Goal: Task Accomplishment & Management: Manage account settings

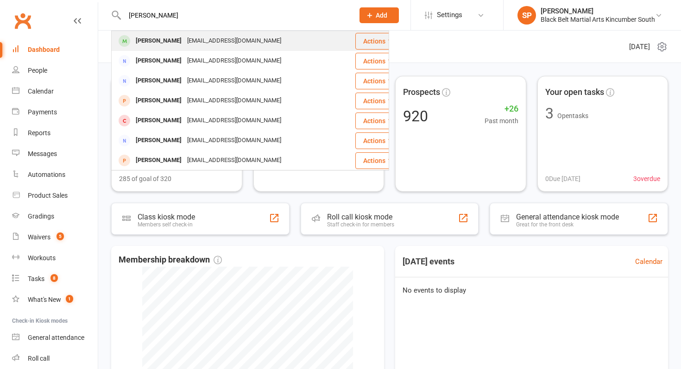
type input "[PERSON_NAME]"
click at [238, 45] on div "[EMAIL_ADDRESS][DOMAIN_NAME]" at bounding box center [234, 40] width 100 height 13
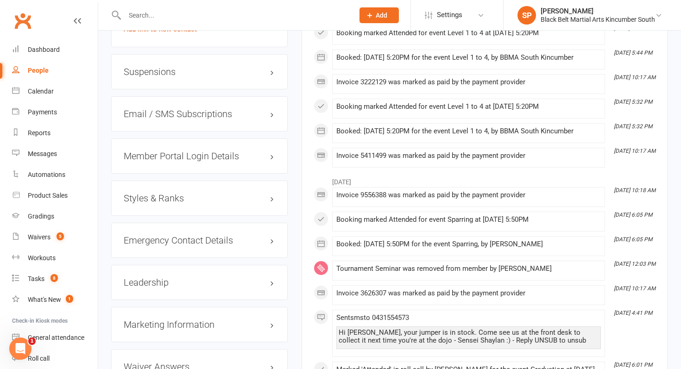
scroll to position [746, 0]
click at [202, 194] on h3 "Styles & Ranks" at bounding box center [199, 199] width 151 height 10
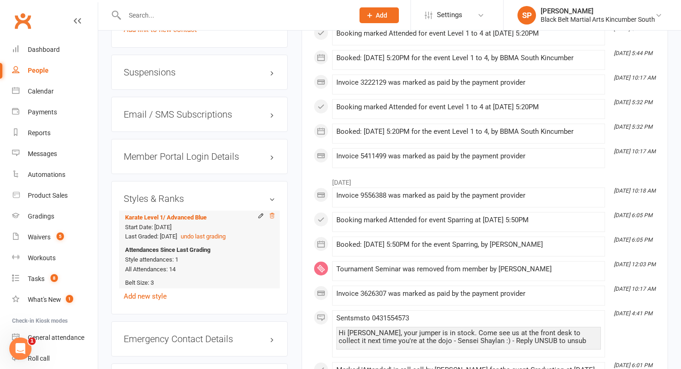
click at [272, 214] on icon at bounding box center [271, 215] width 5 height 5
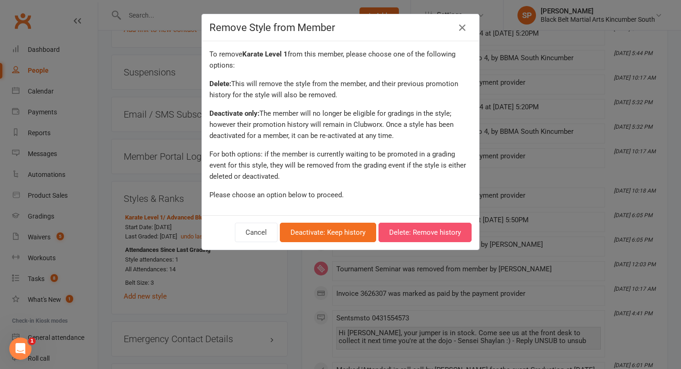
click at [423, 226] on button "Delete: Remove history" at bounding box center [424, 232] width 93 height 19
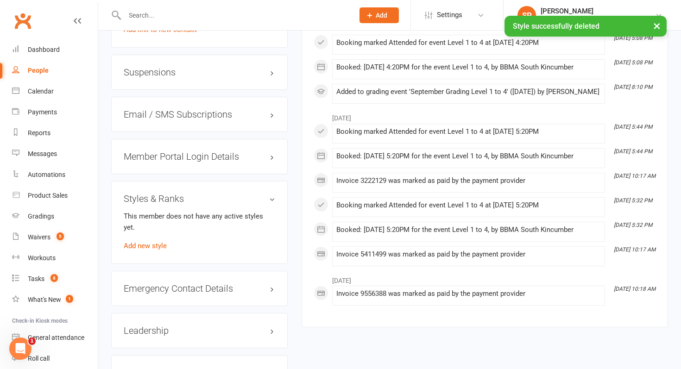
click at [154, 228] on div "This member does not have any active styles yet. Add new style" at bounding box center [199, 231] width 151 height 41
click at [156, 242] on link "Add new style" at bounding box center [145, 246] width 43 height 8
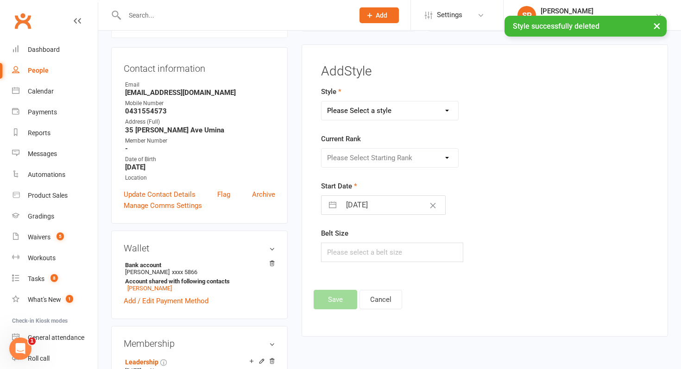
scroll to position [79, 0]
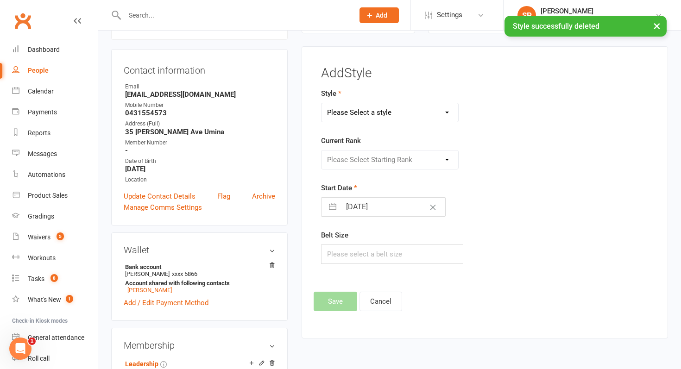
click at [374, 118] on select "Please Select a style Karate Basic Karate - Black Belts Karate Level 1 Karate L…" at bounding box center [389, 112] width 137 height 19
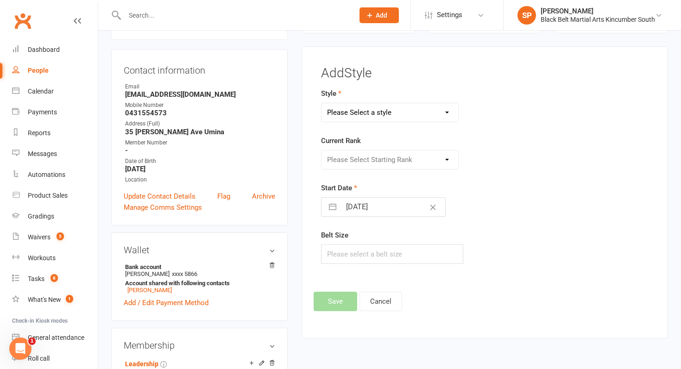
select select "1626"
click at [321, 103] on select "Please Select a style Karate Basic Karate - Black Belts Karate Level 1 Karate L…" at bounding box center [389, 112] width 137 height 19
click at [369, 163] on select "Please Select Starting Rank Blue Advanced Blue Purple Advanced Purple Transitio…" at bounding box center [389, 159] width 137 height 19
select select "15813"
click at [321, 150] on select "Please Select Starting Rank Blue Advanced Blue Purple Advanced Purple Transitio…" at bounding box center [389, 159] width 137 height 19
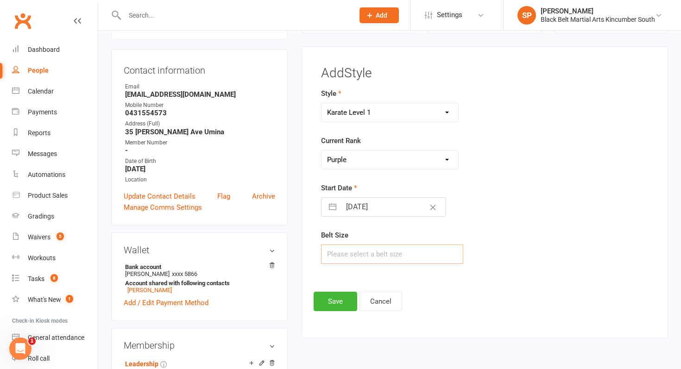
click at [364, 250] on input "text" at bounding box center [392, 253] width 143 height 19
click at [362, 207] on input "[DATE]" at bounding box center [393, 207] width 104 height 19
select select "7"
select select "2025"
select select "8"
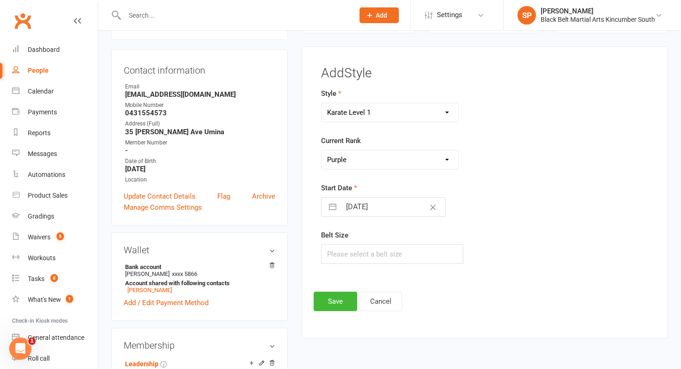
select select "2025"
select select "9"
select select "2025"
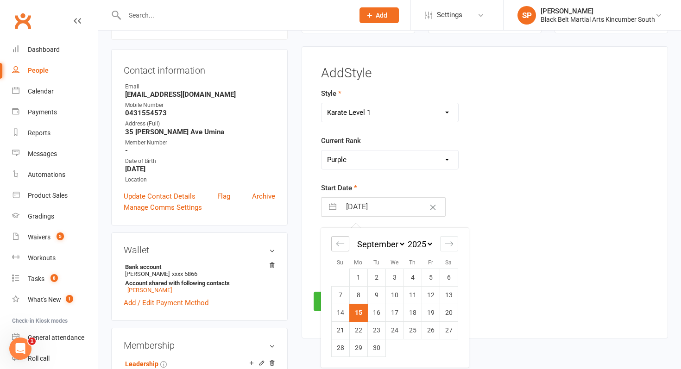
click at [343, 240] on icon "Move backward to switch to the previous month." at bounding box center [340, 243] width 9 height 9
select select "6"
select select "2025"
click at [343, 240] on icon "Move backward to switch to the previous month." at bounding box center [340, 243] width 9 height 9
select select "5"
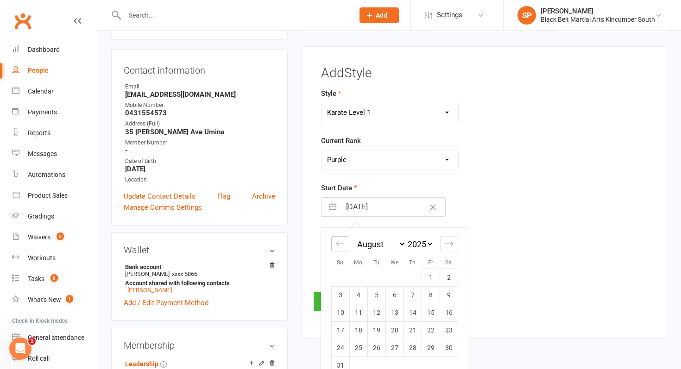
select select "2025"
click at [375, 269] on td "1" at bounding box center [376, 278] width 18 height 18
type input "[DATE]"
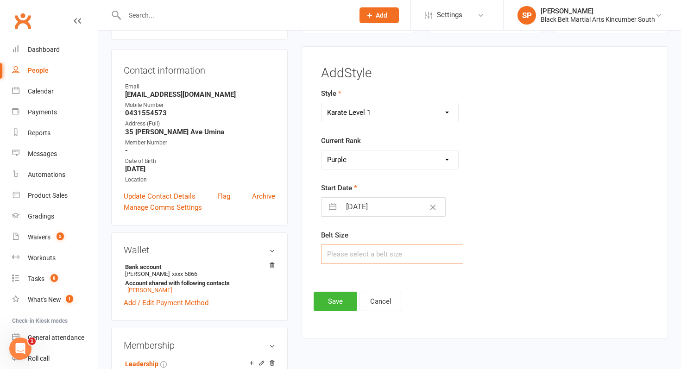
click at [355, 257] on input "text" at bounding box center [392, 253] width 143 height 19
type input "3"
click at [335, 302] on button "Save" at bounding box center [335, 301] width 44 height 19
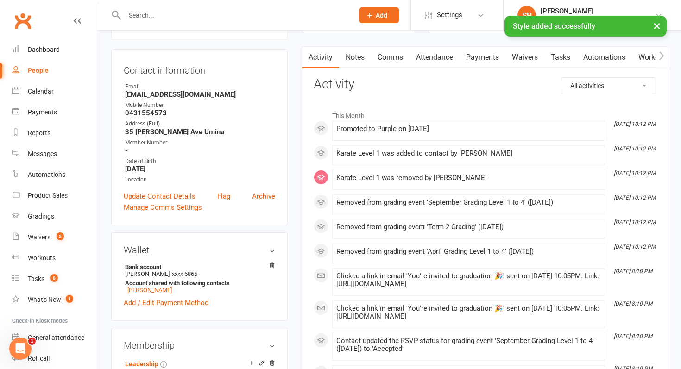
scroll to position [0, 0]
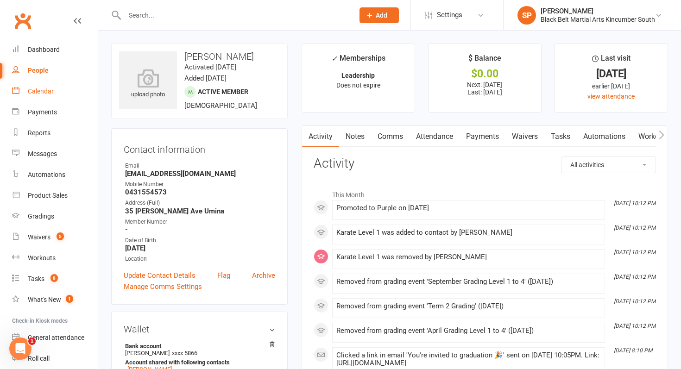
click at [53, 88] on div "Calendar" at bounding box center [41, 91] width 26 height 7
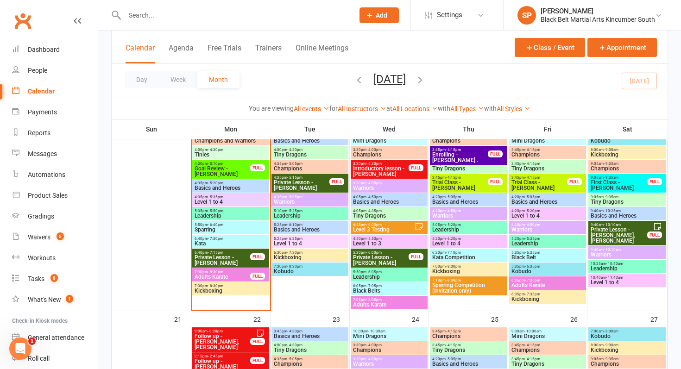
scroll to position [488, 0]
